Goal: Transaction & Acquisition: Purchase product/service

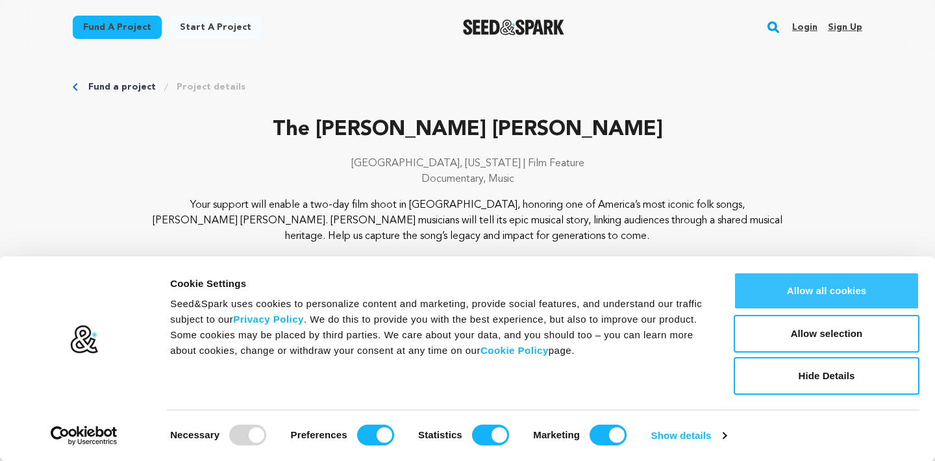
click at [808, 295] on button "Allow all cookies" at bounding box center [827, 291] width 186 height 38
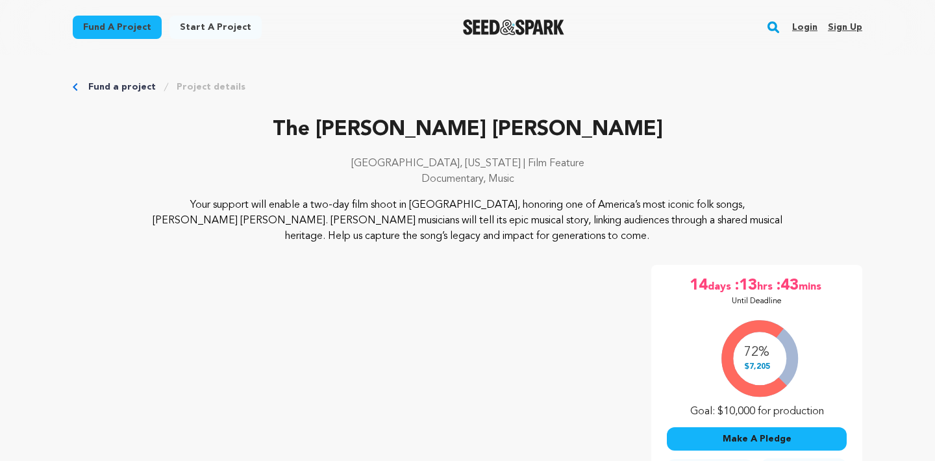
click at [774, 440] on button "Make A Pledge" at bounding box center [757, 438] width 180 height 23
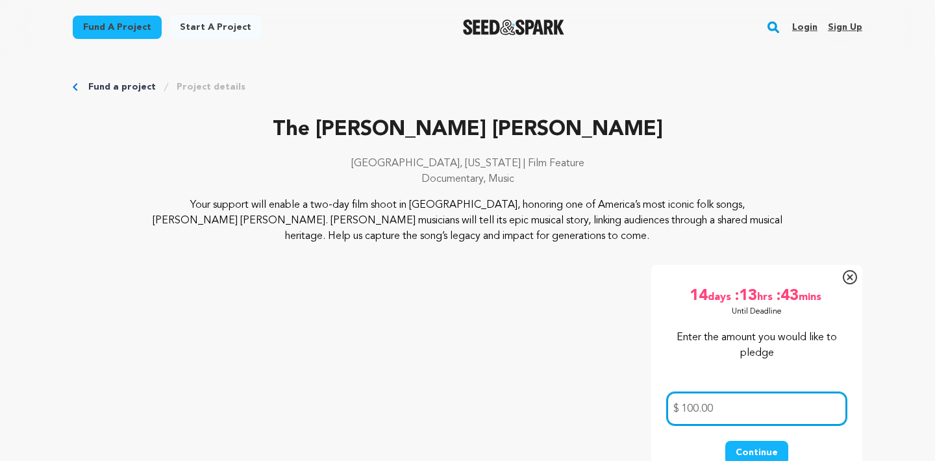
type input "100.00"
click at [767, 447] on button "Continue" at bounding box center [756, 452] width 63 height 23
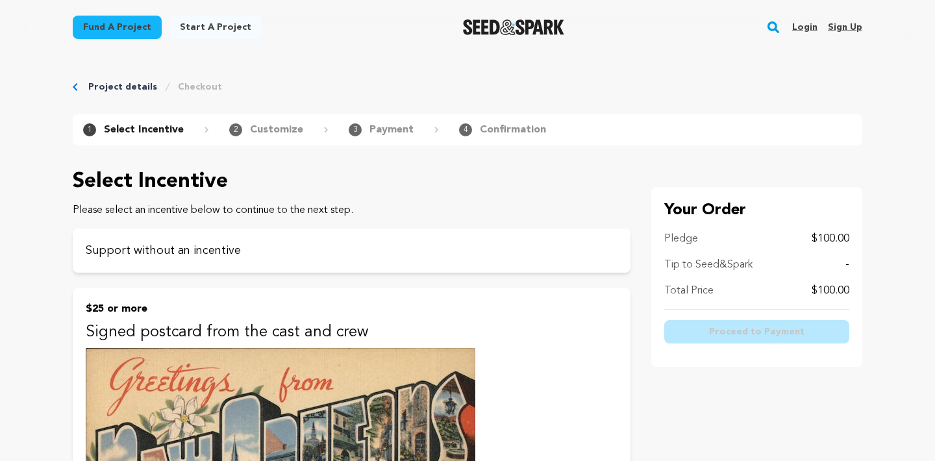
click at [254, 133] on p "Customize" at bounding box center [276, 130] width 53 height 16
click at [160, 249] on p "Support without an incentive" at bounding box center [352, 250] width 532 height 18
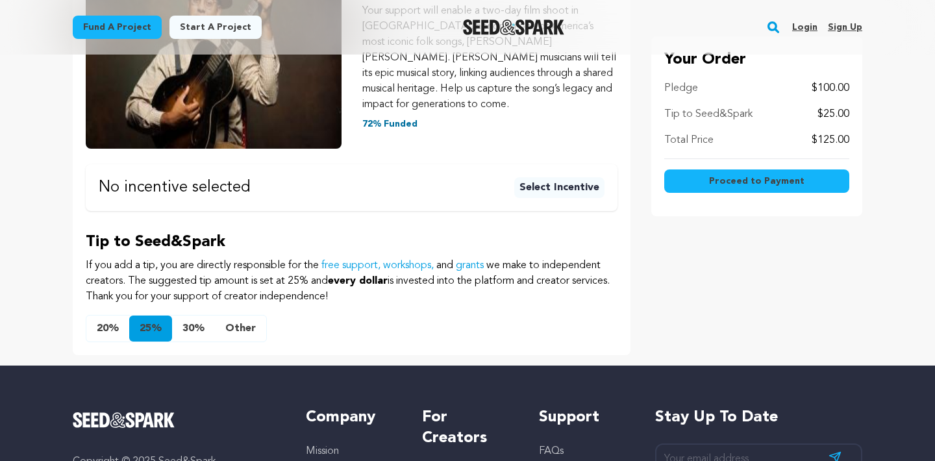
scroll to position [311, 0]
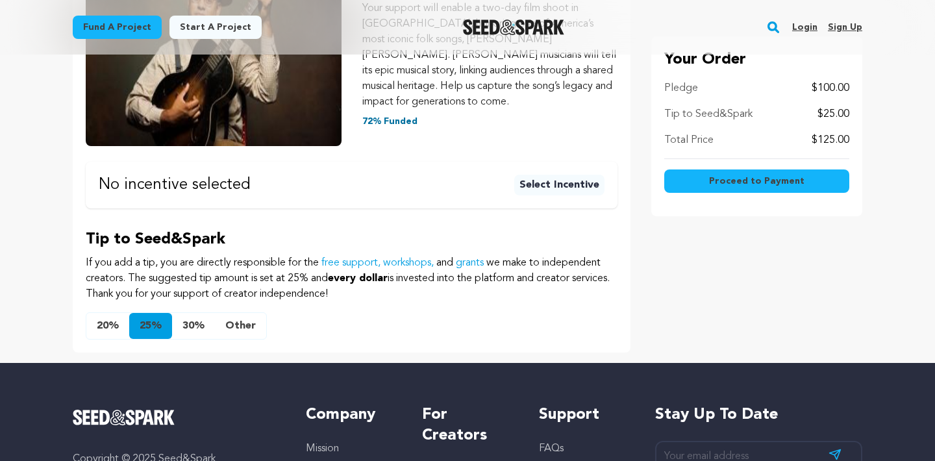
click at [112, 313] on button "20%" at bounding box center [107, 326] width 43 height 26
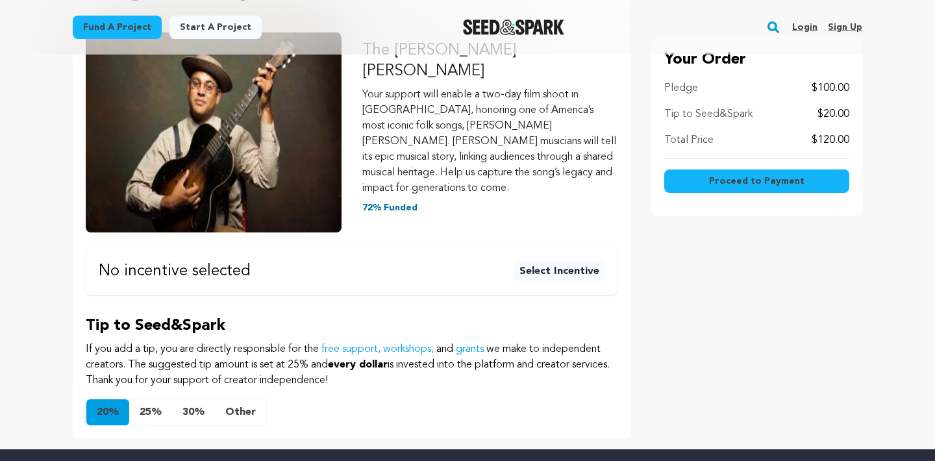
scroll to position [235, 0]
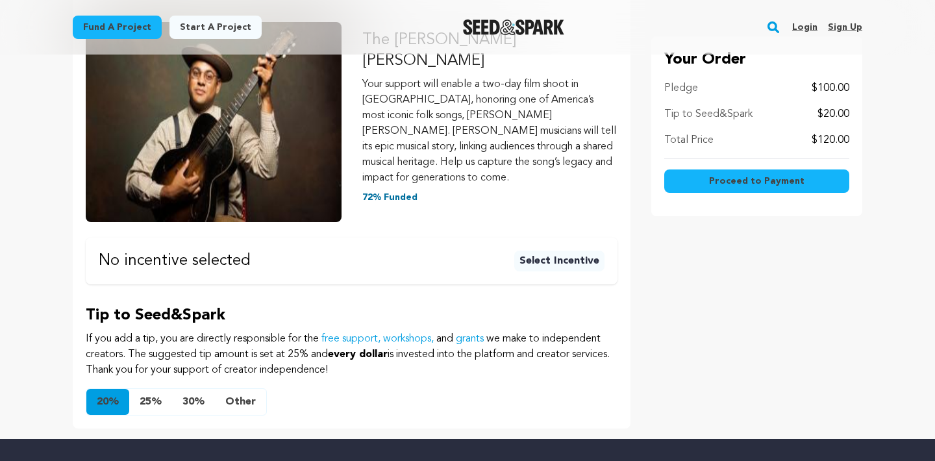
click at [239, 389] on button "Other" at bounding box center [240, 402] width 51 height 26
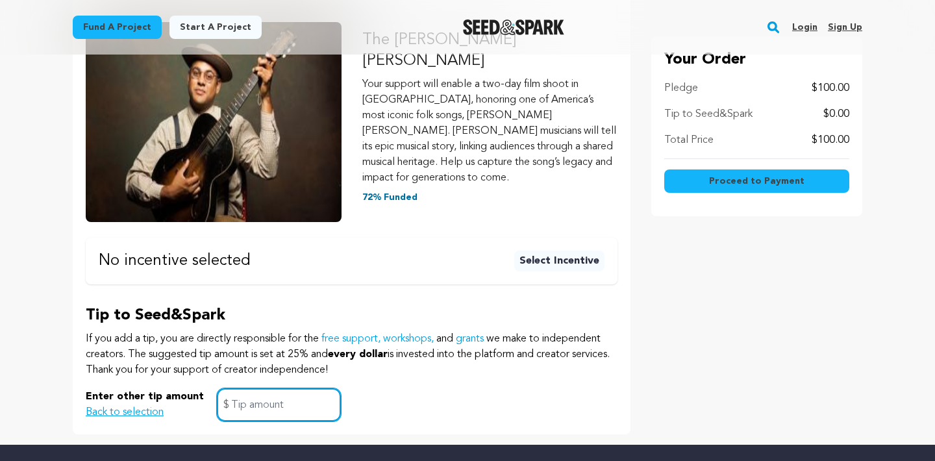
click at [236, 388] on input "text" at bounding box center [279, 404] width 124 height 33
type input "0"
click at [734, 180] on span "Proceed to Payment" at bounding box center [756, 181] width 95 height 13
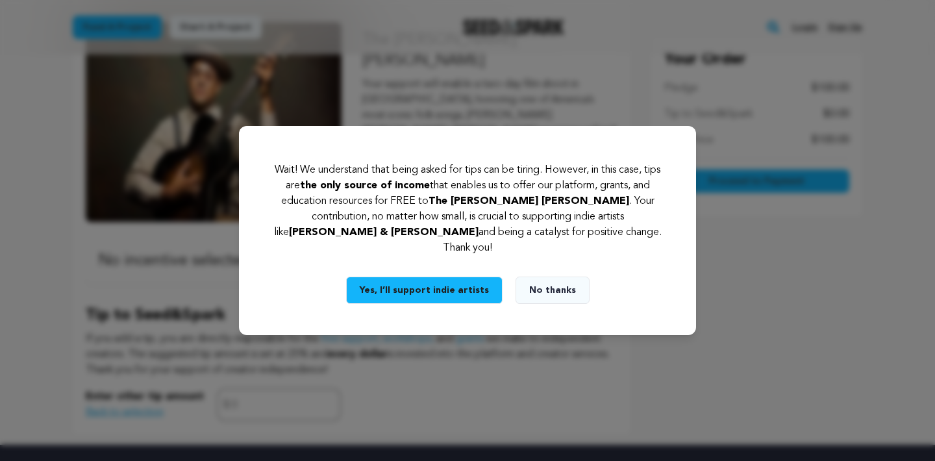
click at [547, 283] on button "No thanks" at bounding box center [552, 290] width 74 height 27
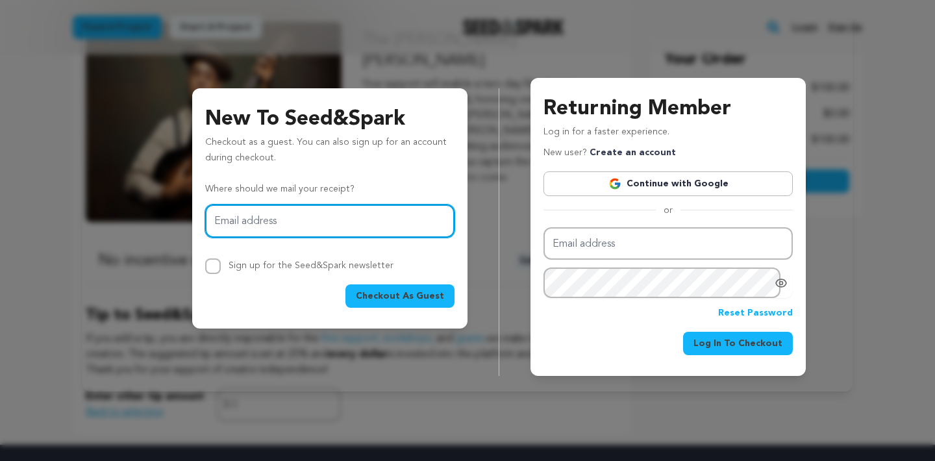
click at [232, 223] on input "Email address" at bounding box center [329, 220] width 249 height 33
type input "[EMAIL_ADDRESS][DOMAIN_NAME]"
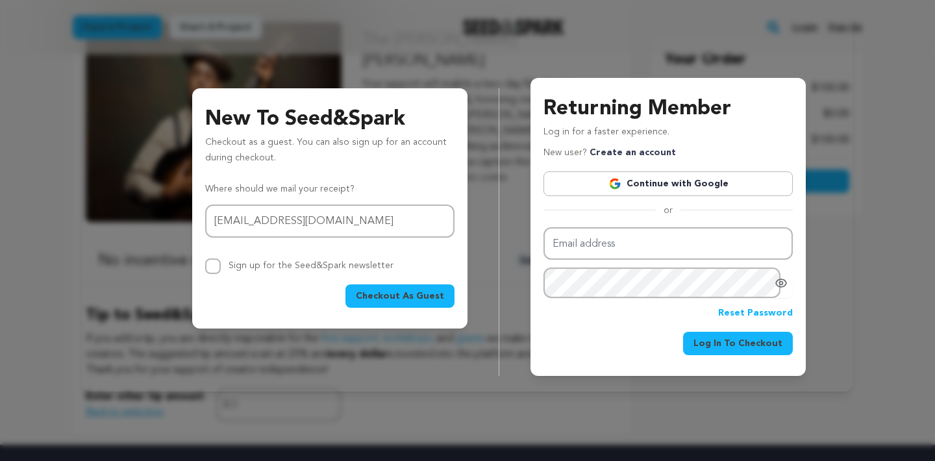
click at [388, 297] on span "Checkout As Guest" at bounding box center [400, 296] width 88 height 13
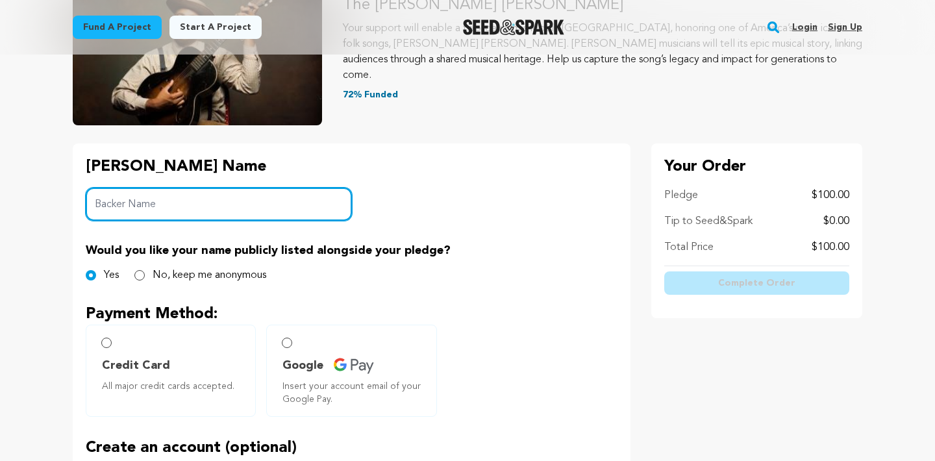
scroll to position [182, 0]
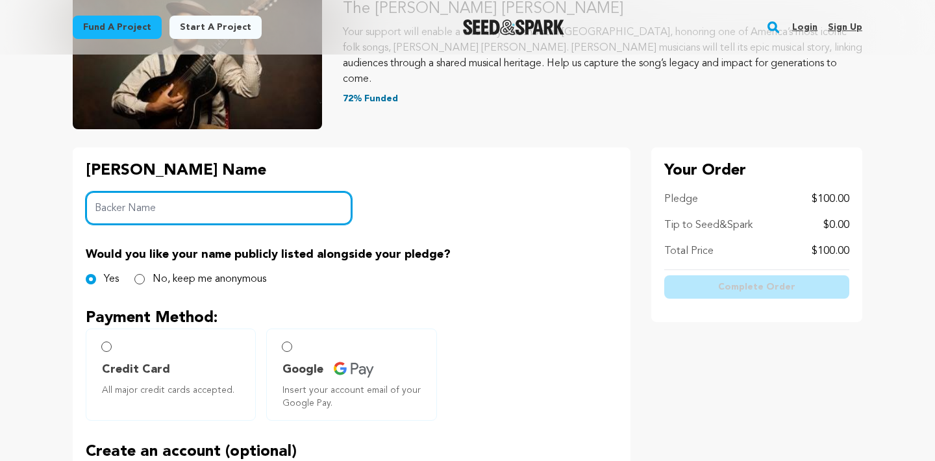
click at [114, 203] on input "Backer Name" at bounding box center [219, 207] width 266 height 33
type input "[PERSON_NAME]"
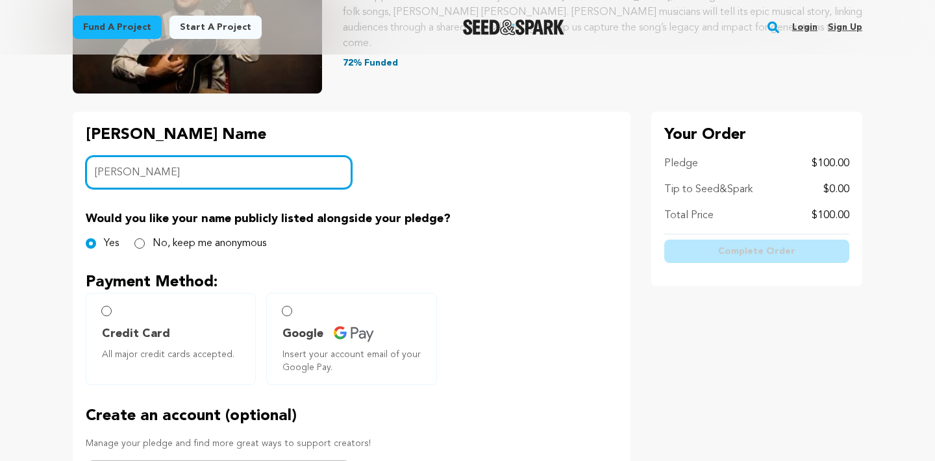
scroll to position [218, 0]
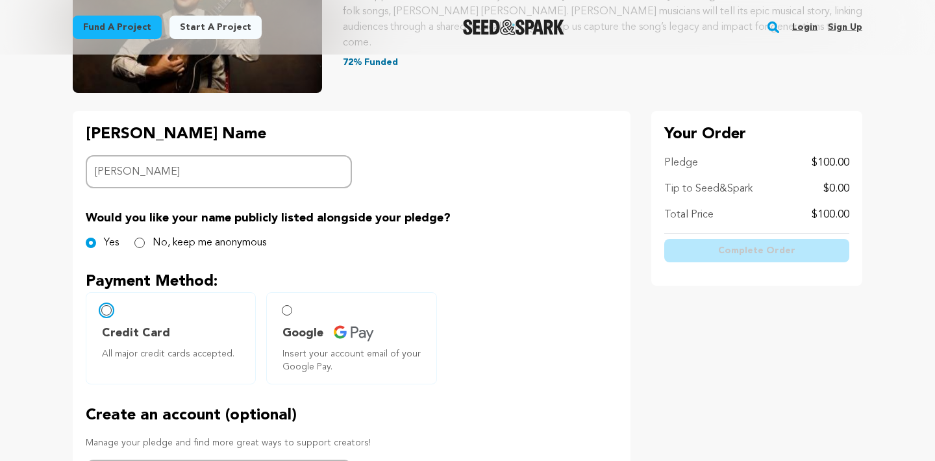
click at [106, 313] on input "Credit Card All major credit cards accepted." at bounding box center [106, 310] width 10 height 10
radio input "false"
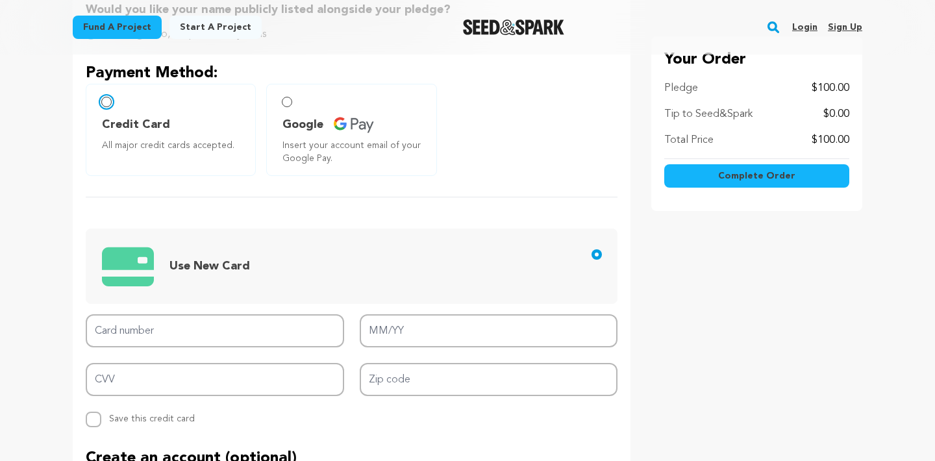
scroll to position [450, 0]
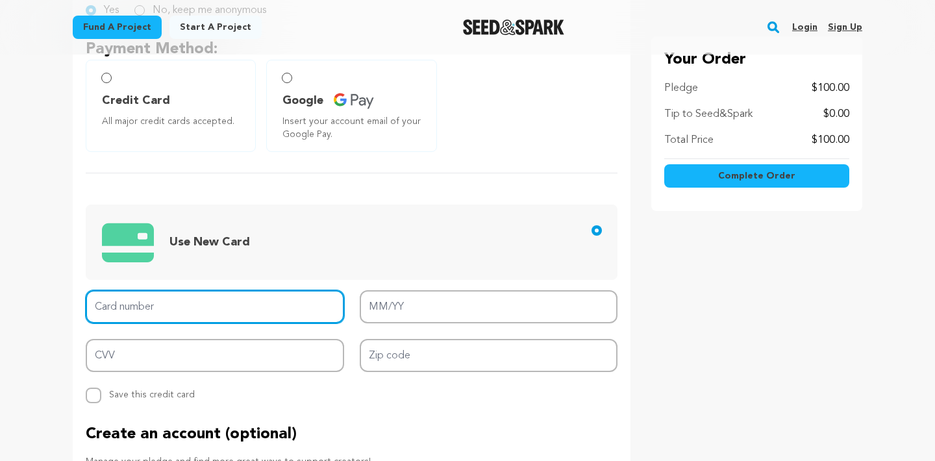
click at [106, 313] on input "Card number" at bounding box center [215, 306] width 258 height 33
type input "4258 3845 1940 9097"
type input "07/27"
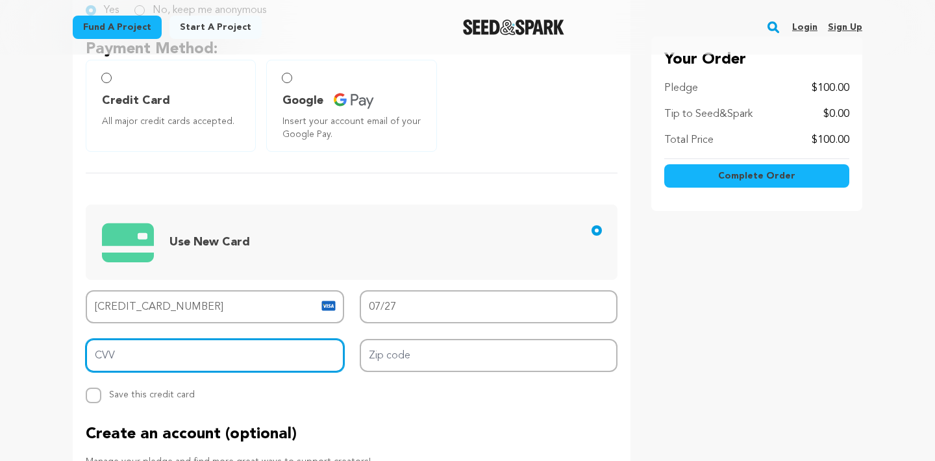
click at [177, 354] on input "CVV" at bounding box center [215, 355] width 258 height 33
click at [126, 356] on input "CVV" at bounding box center [215, 355] width 258 height 33
type input "992"
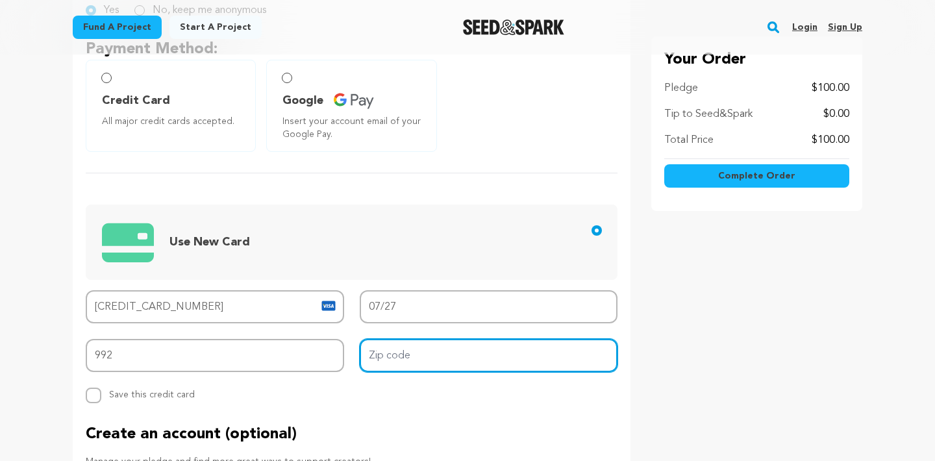
click at [375, 349] on input "Zip code" at bounding box center [489, 355] width 258 height 33
type input "04021"
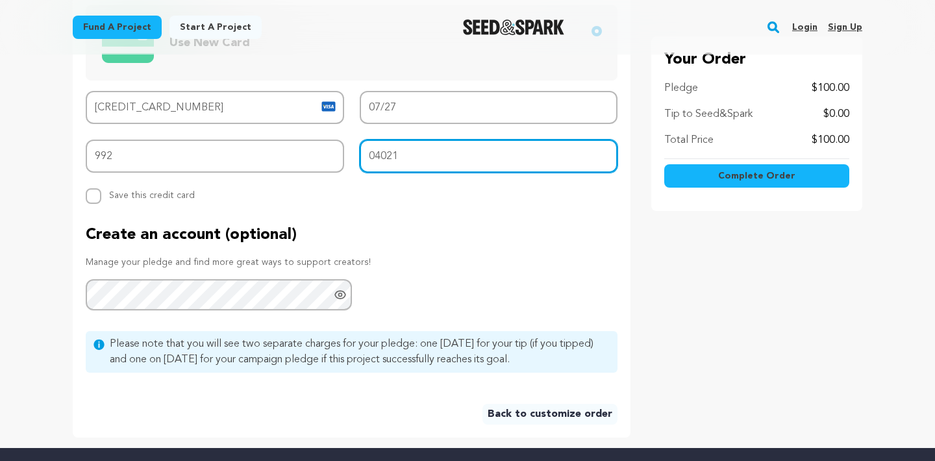
scroll to position [658, 0]
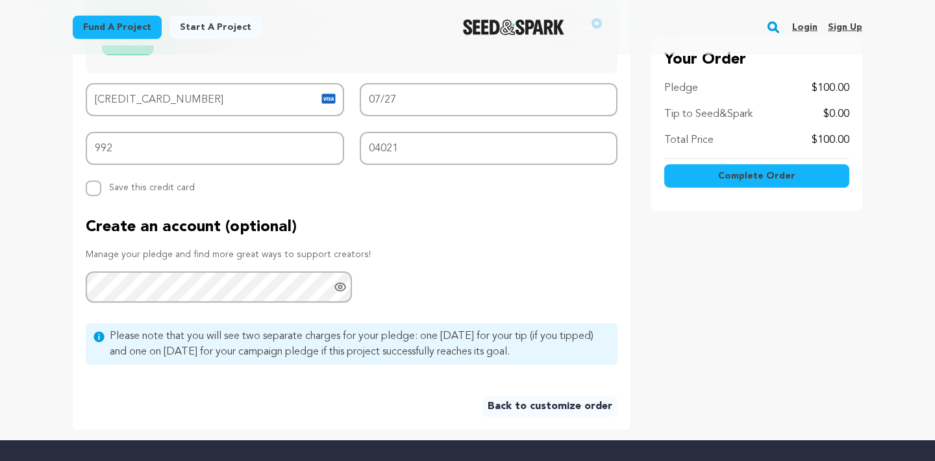
click at [745, 177] on span "Complete Order" at bounding box center [756, 175] width 77 height 13
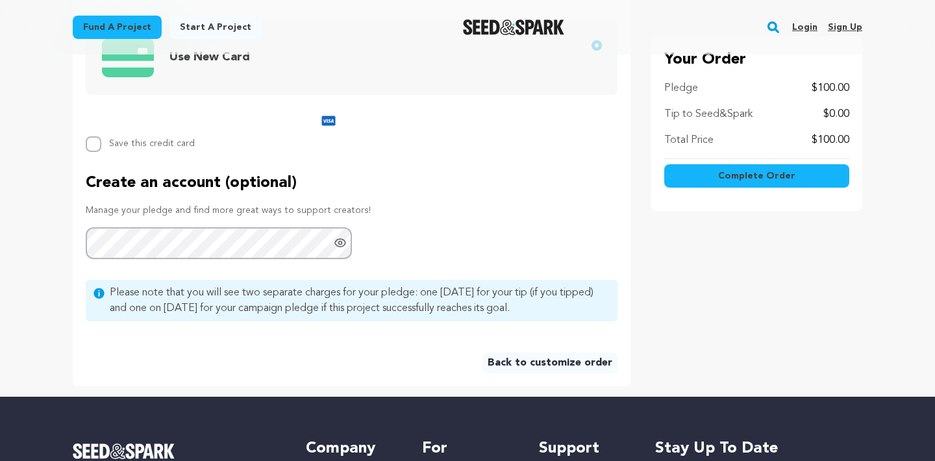
scroll to position [635, 0]
